Goal: Information Seeking & Learning: Learn about a topic

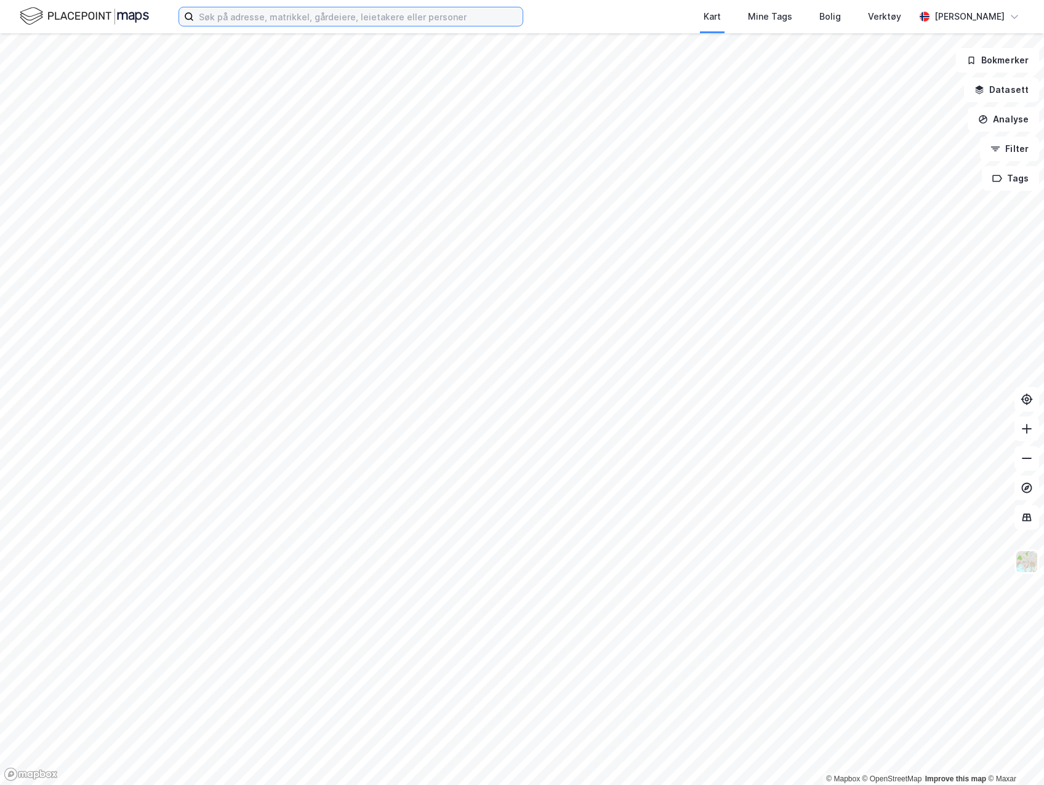
click at [340, 14] on input at bounding box center [358, 16] width 329 height 18
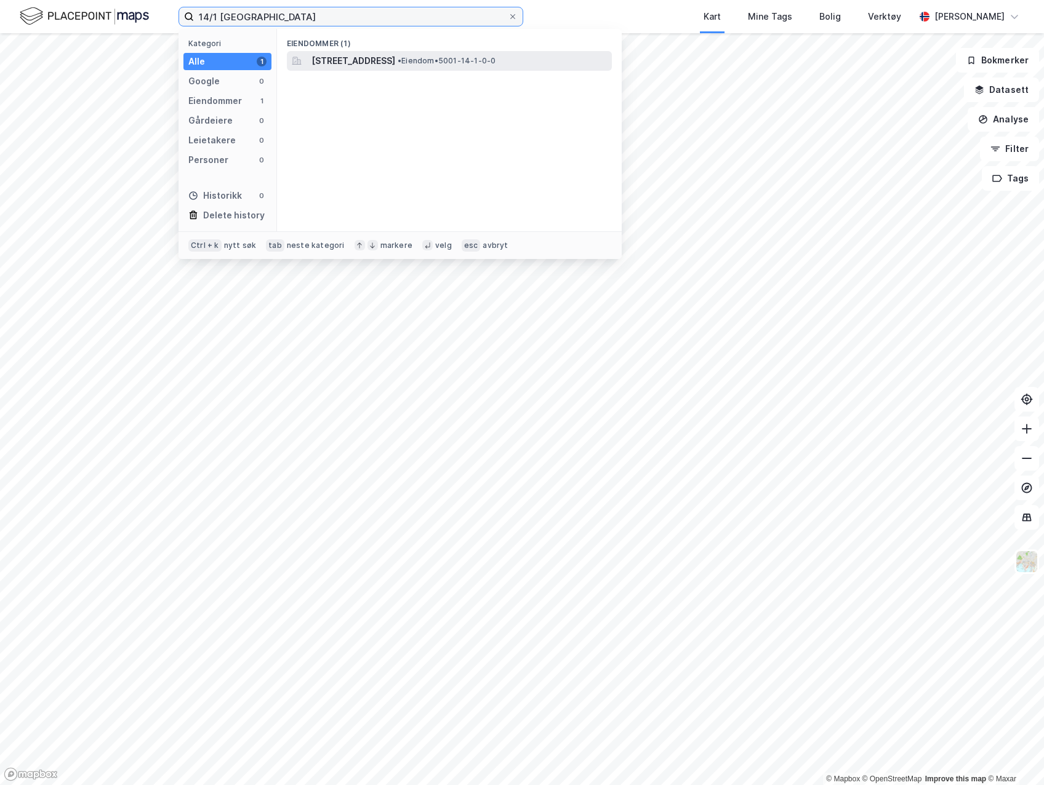
type input "14/1 [GEOGRAPHIC_DATA]"
click at [346, 55] on span "[STREET_ADDRESS]" at bounding box center [353, 61] width 84 height 15
